Goal: Information Seeking & Learning: Learn about a topic

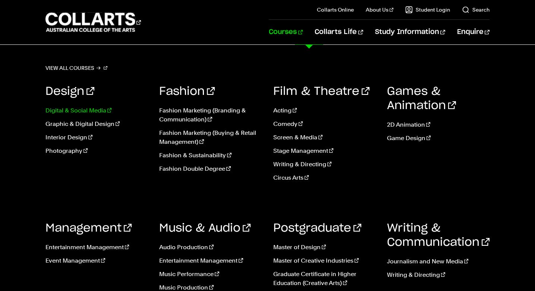
click at [97, 113] on link "Digital & Social Media" at bounding box center [97, 110] width 103 height 9
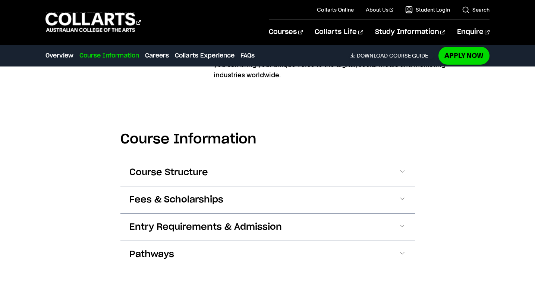
scroll to position [823, 0]
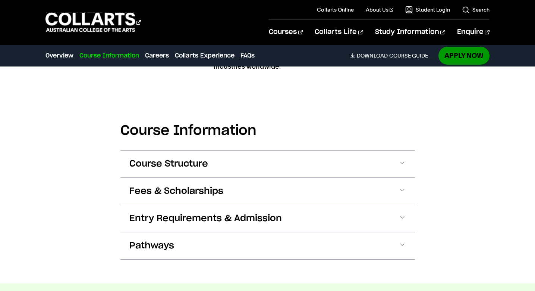
click at [472, 53] on link "Apply Now" at bounding box center [464, 56] width 51 height 18
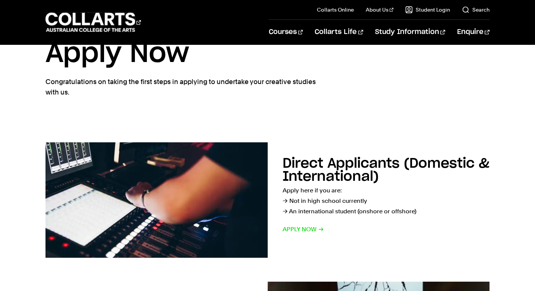
scroll to position [32, 0]
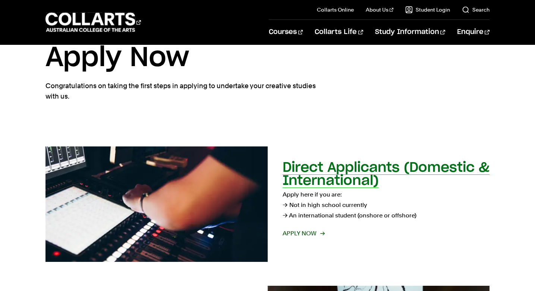
click at [301, 234] on span "Apply now" at bounding box center [303, 233] width 41 height 10
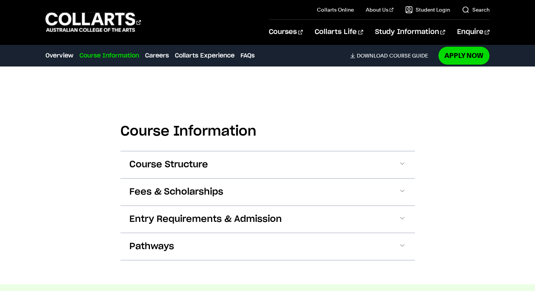
scroll to position [442, 0]
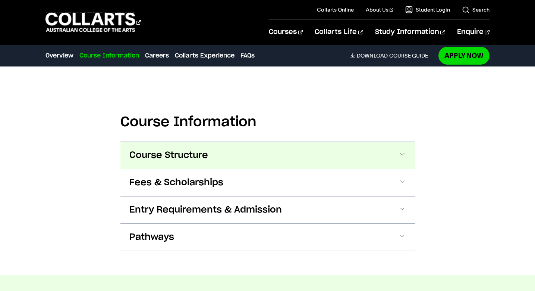
click at [225, 151] on button "Course Structure" at bounding box center [268, 155] width 295 height 27
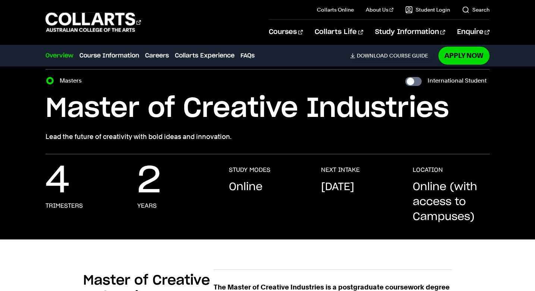
scroll to position [0, 0]
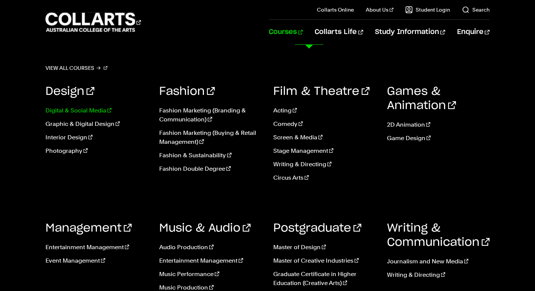
click at [75, 110] on link "Digital & Social Media" at bounding box center [97, 110] width 103 height 9
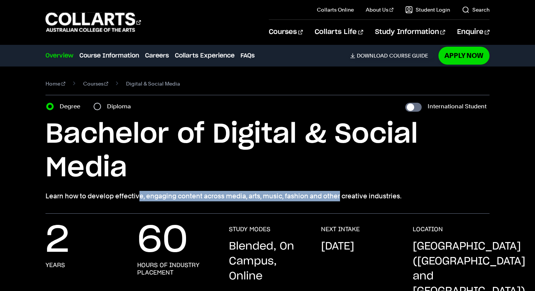
drag, startPoint x: 250, startPoint y: 198, endPoint x: 257, endPoint y: 190, distance: 10.6
click at [257, 190] on div "Bachelor of Digital & Social Media Learn how to develop effective, engaging con…" at bounding box center [268, 160] width 444 height 84
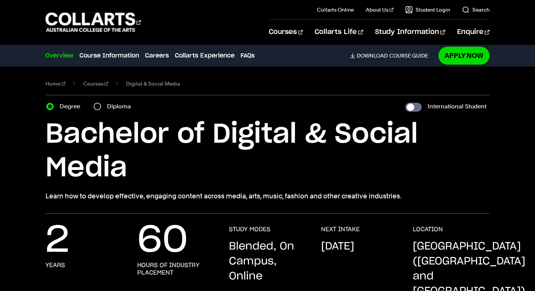
click at [292, 175] on h1 "Bachelor of Digital & Social Media" at bounding box center [268, 151] width 444 height 67
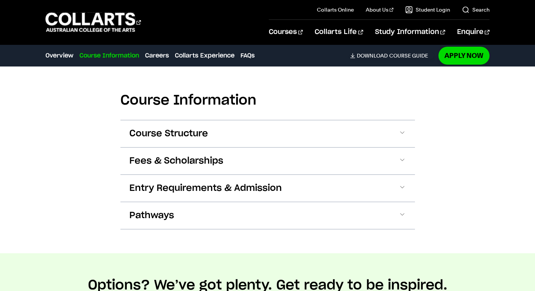
scroll to position [857, 0]
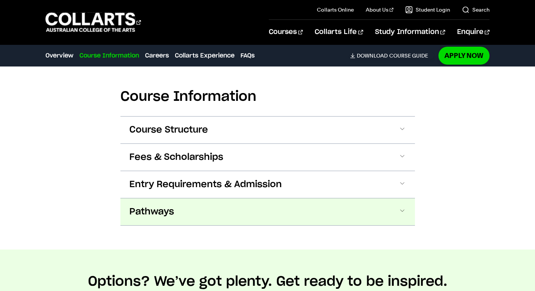
click at [402, 207] on span at bounding box center [402, 212] width 7 height 10
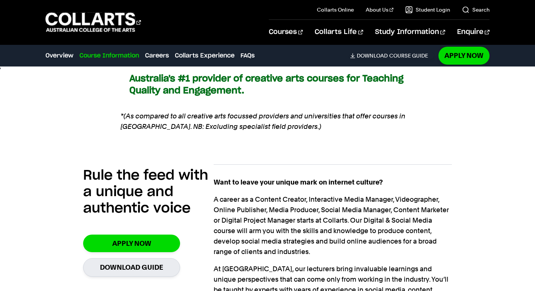
scroll to position [0, 0]
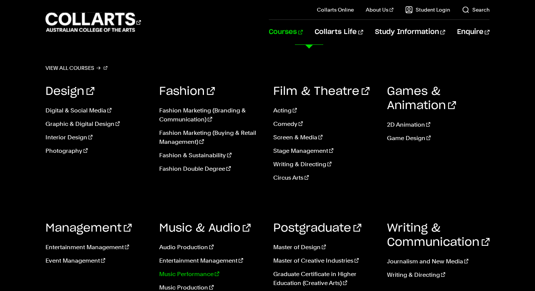
click at [202, 275] on link "Music Performance" at bounding box center [210, 273] width 103 height 9
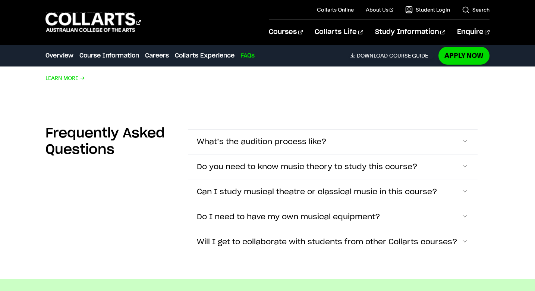
scroll to position [2300, 0]
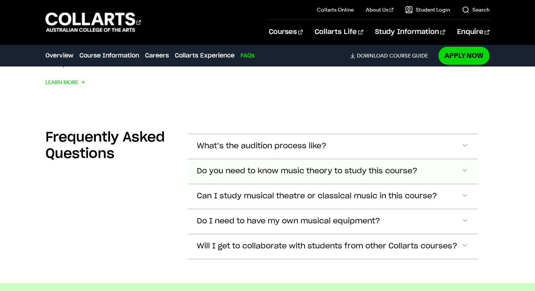
click at [462, 167] on span "Accordion Section" at bounding box center [465, 171] width 7 height 10
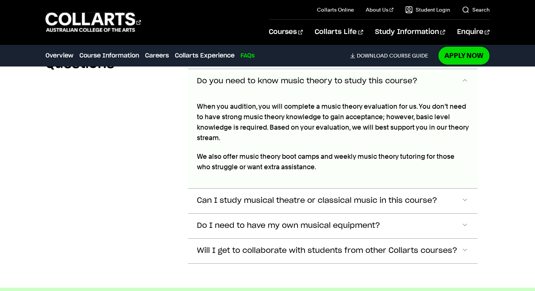
scroll to position [2392, 0]
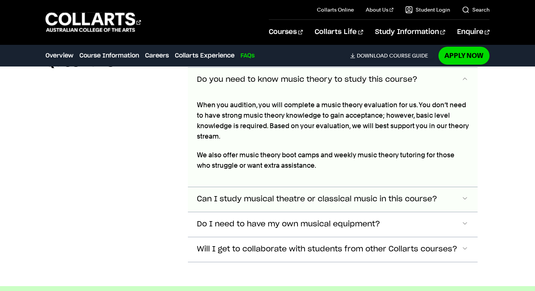
click at [405, 203] on button "Can I study musical theatre or classical music in this course?" at bounding box center [333, 199] width 290 height 25
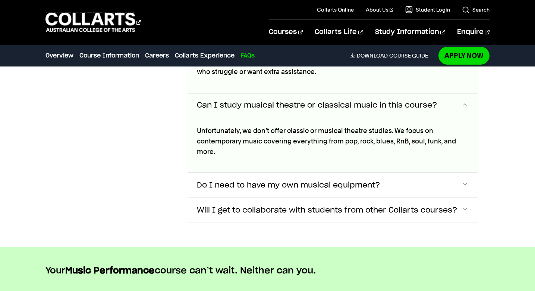
scroll to position [2511, 0]
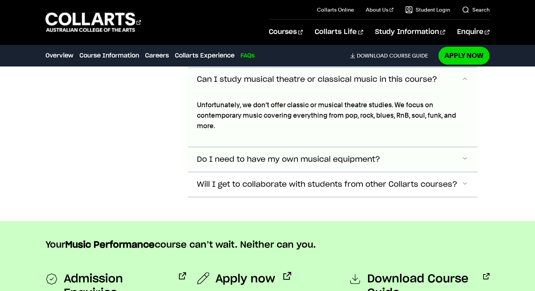
click at [401, 166] on button "Do I need to have my own musical equipment?" at bounding box center [333, 159] width 290 height 25
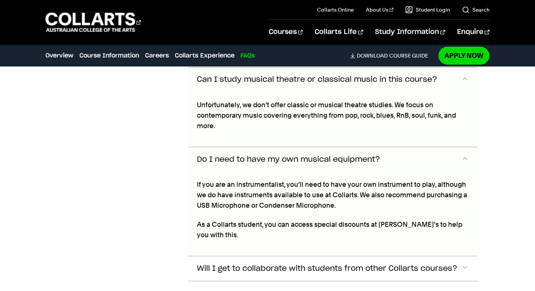
scroll to position [2590, 0]
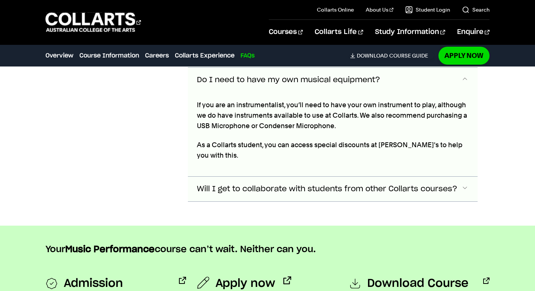
click at [394, 184] on button "Will I get to collaborate with students from other Collarts courses?" at bounding box center [333, 188] width 290 height 25
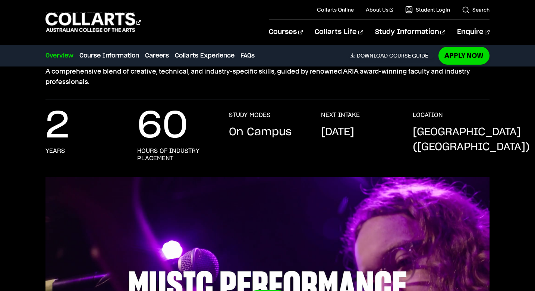
scroll to position [0, 0]
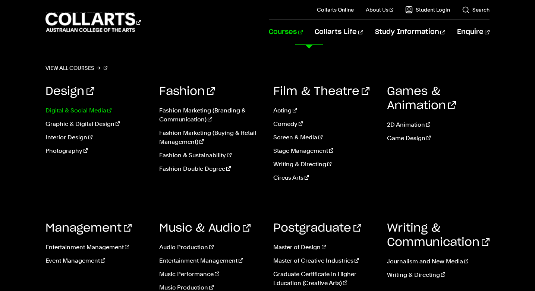
click at [88, 111] on link "Digital & Social Media" at bounding box center [97, 110] width 103 height 9
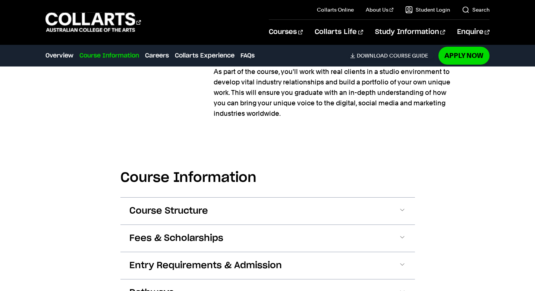
scroll to position [846, 0]
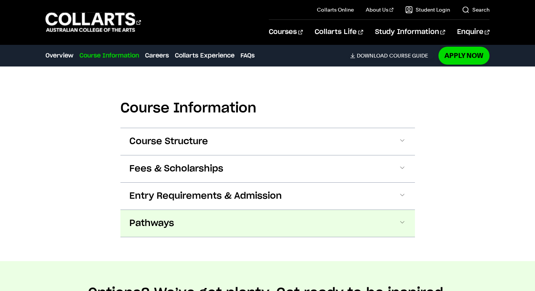
click at [351, 210] on button "Pathways" at bounding box center [268, 223] width 295 height 27
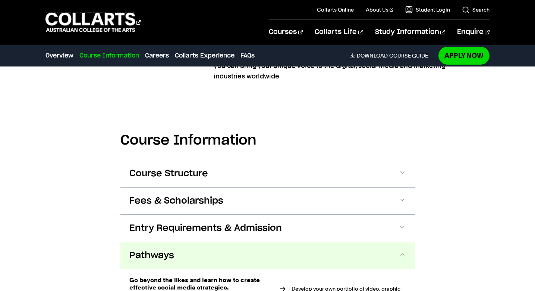
scroll to position [806, 0]
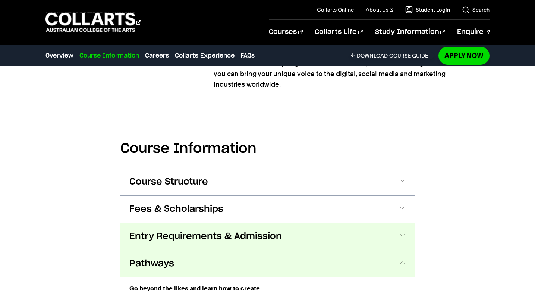
click at [357, 223] on button "Entry Requirements & Admission" at bounding box center [268, 236] width 295 height 27
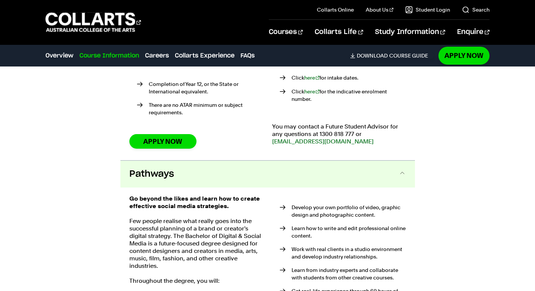
scroll to position [1108, 0]
